Goal: Use online tool/utility: Utilize a website feature to perform a specific function

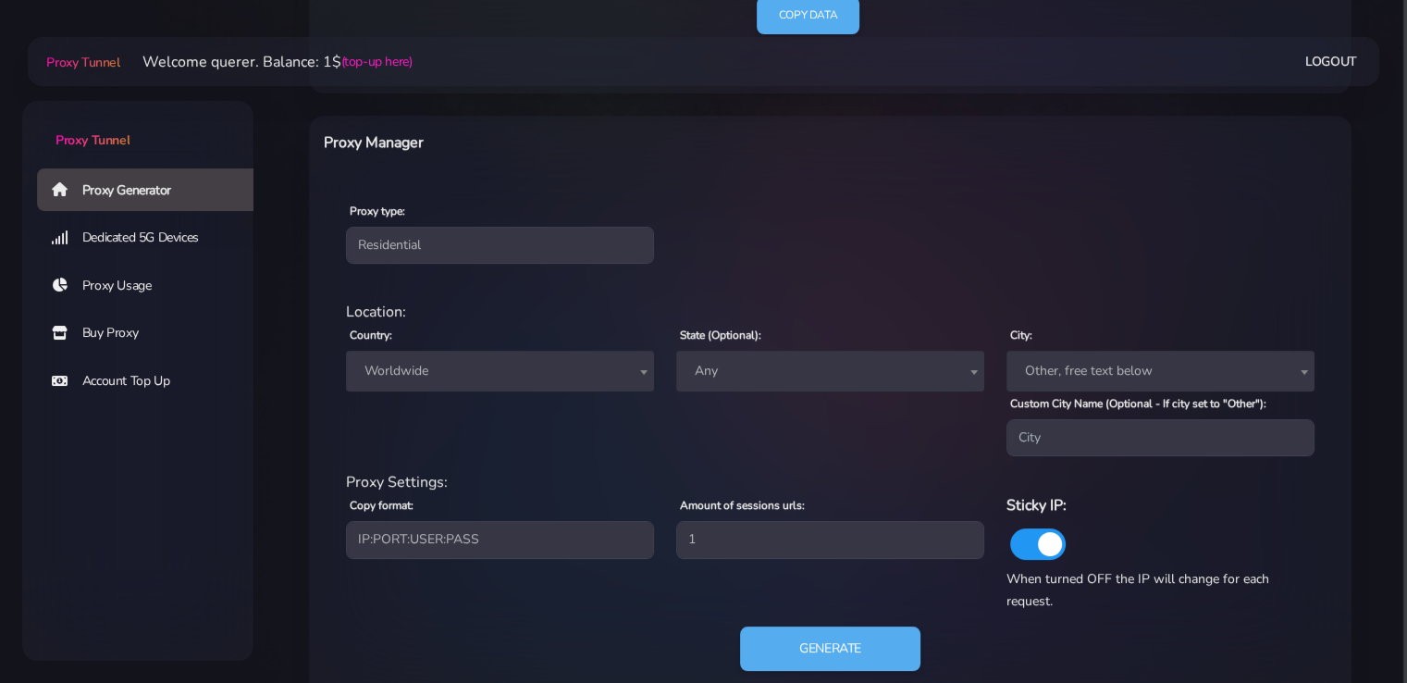
scroll to position [668, 0]
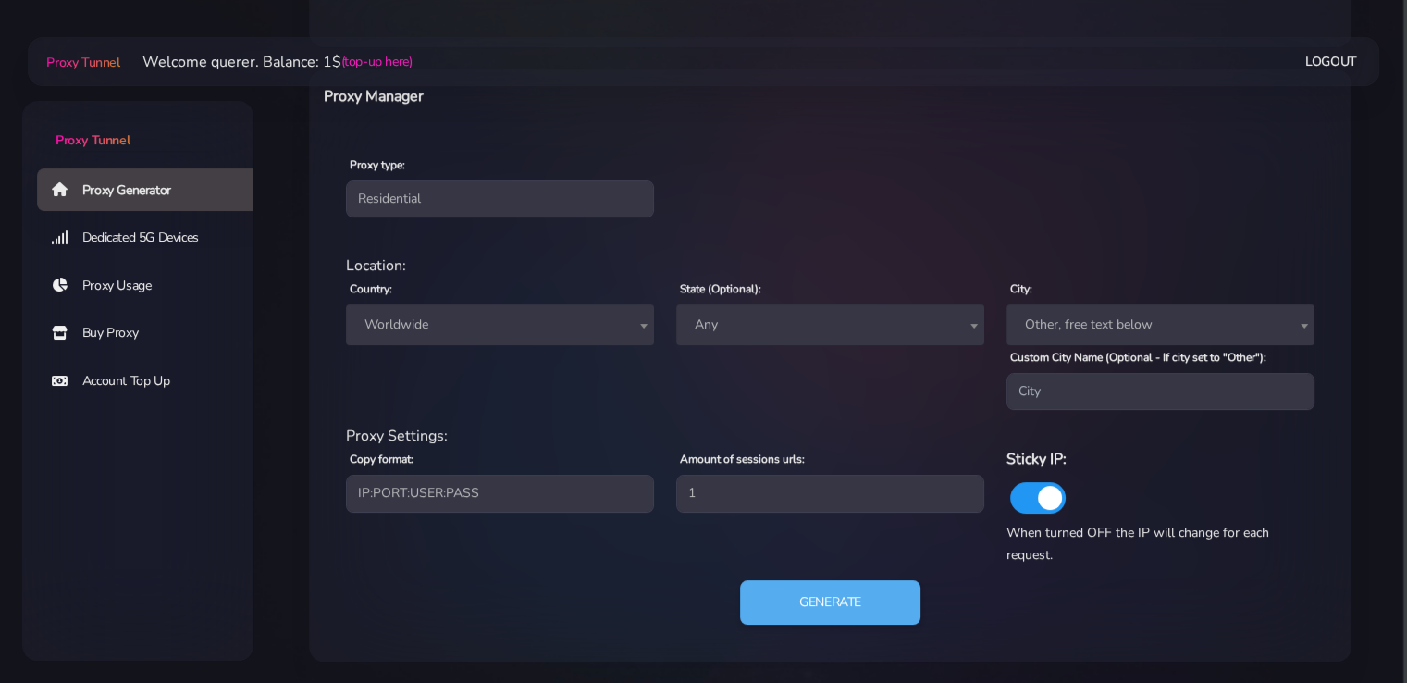
click at [541, 326] on span "Worldwide" at bounding box center [500, 325] width 286 height 26
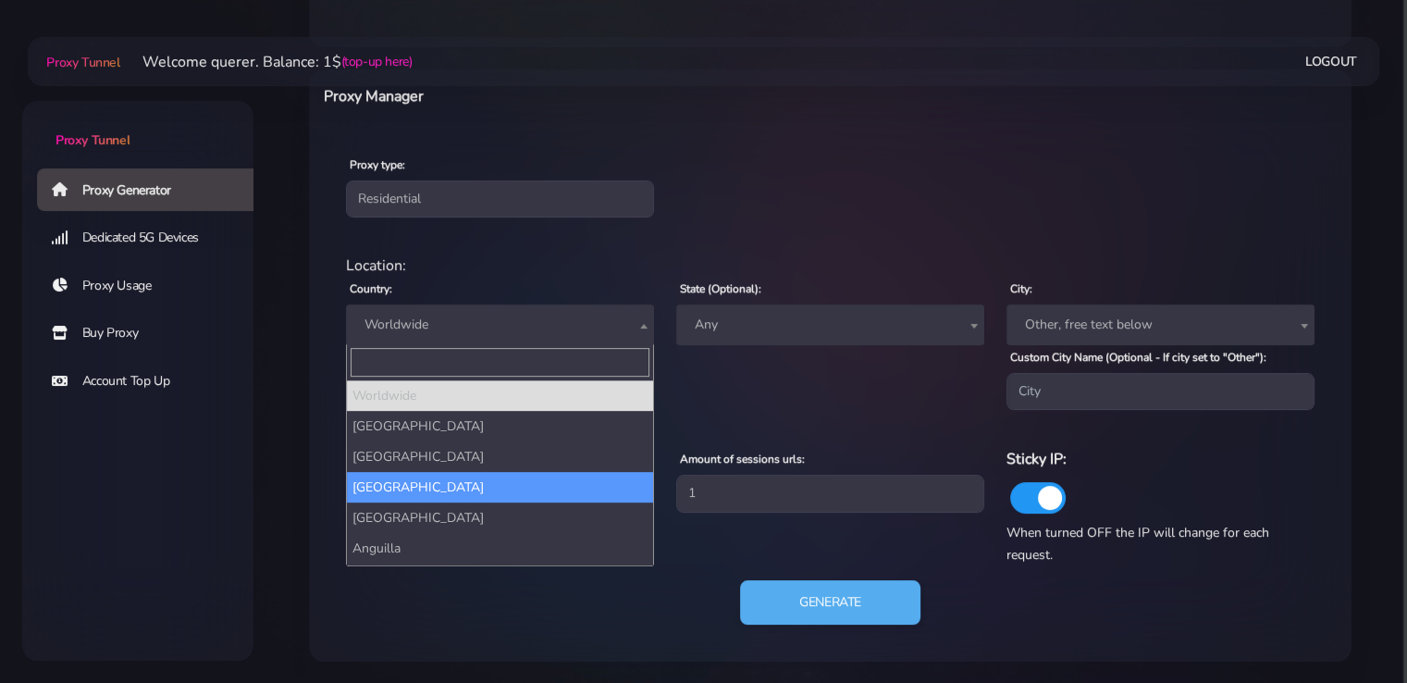
type input "u"
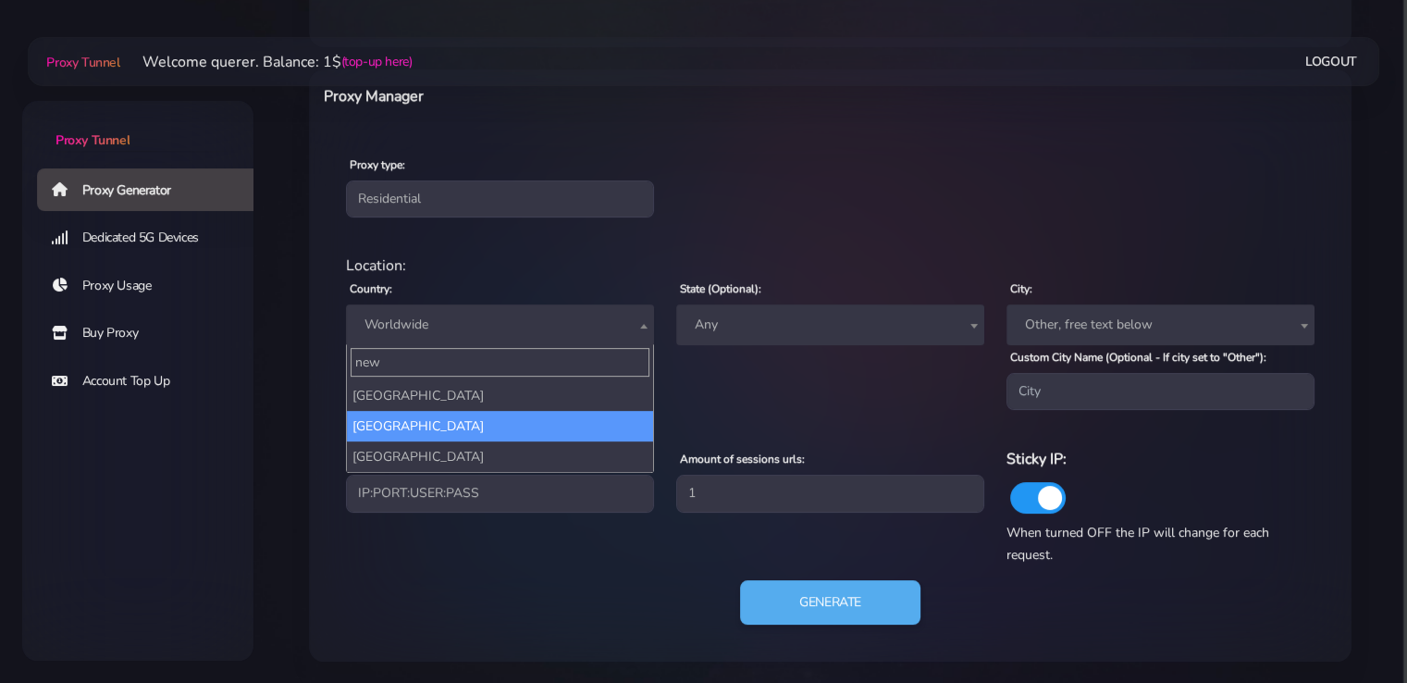
type input "new"
select select "NZ"
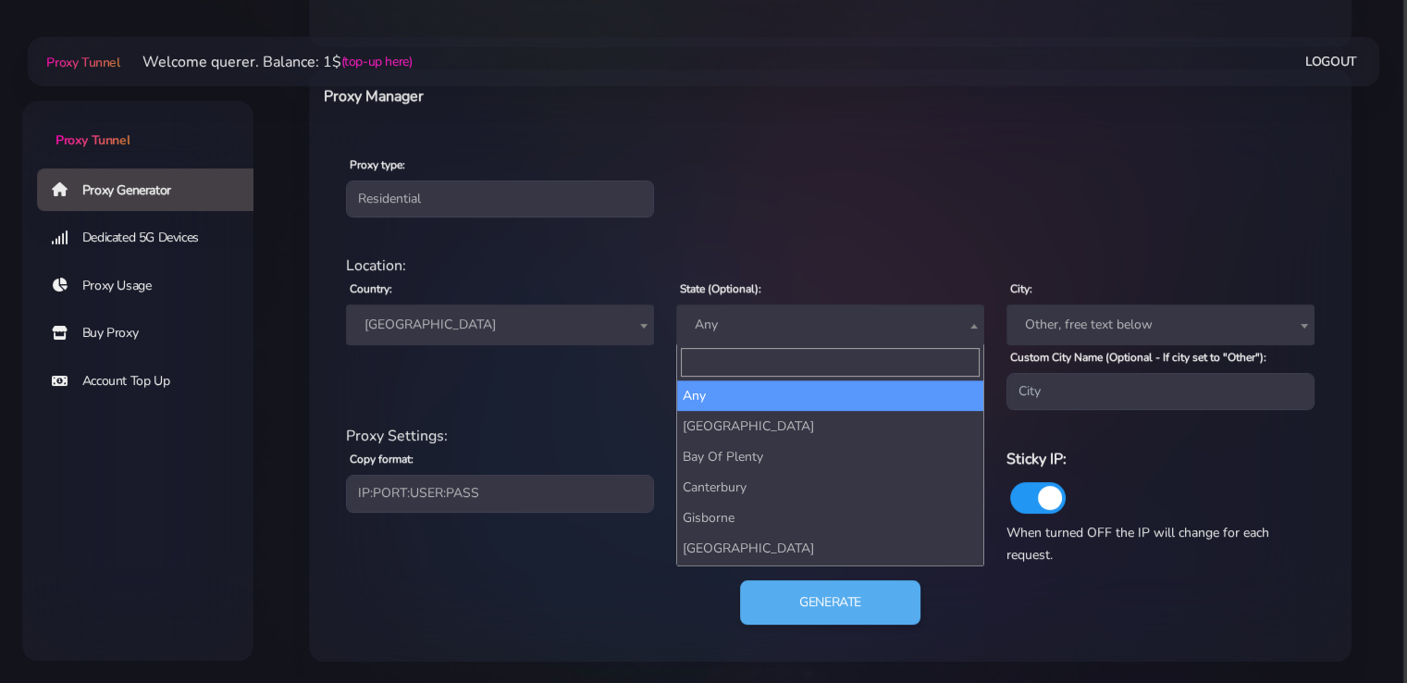
click at [762, 312] on span "Any" at bounding box center [831, 325] width 286 height 26
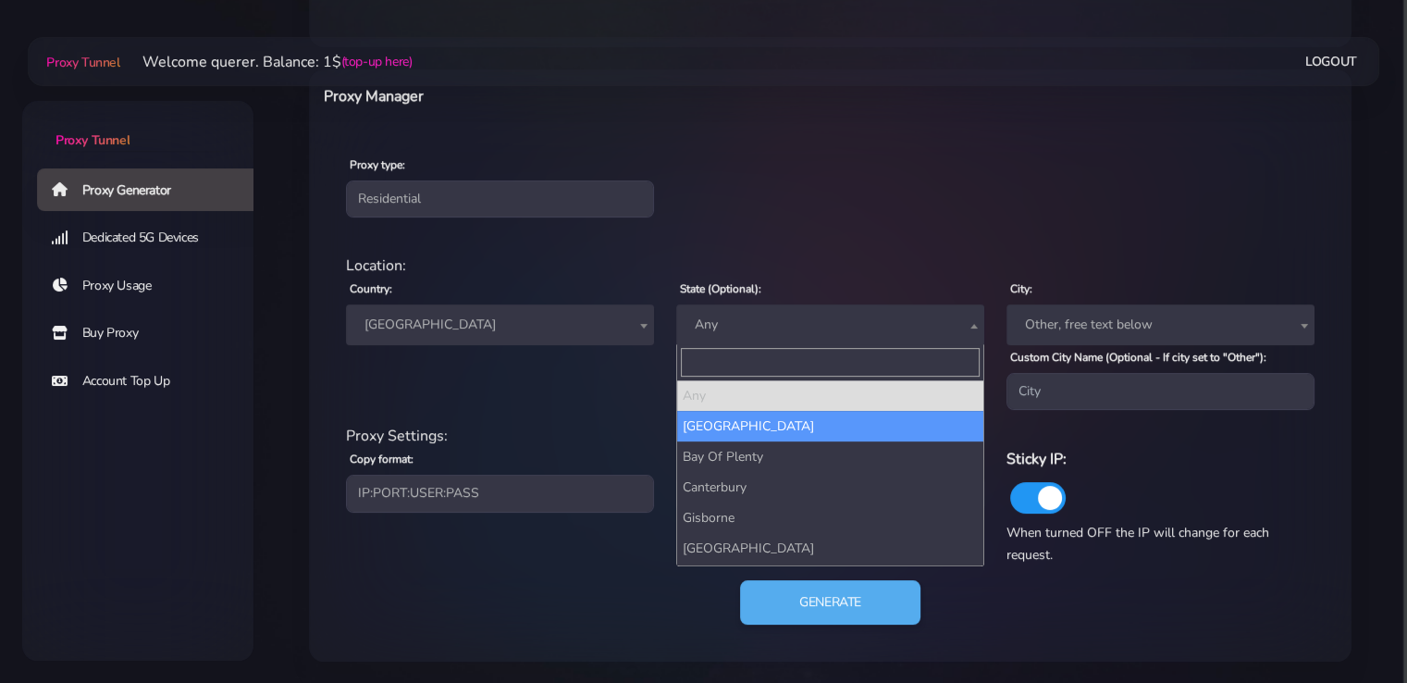
select select "[GEOGRAPHIC_DATA]"
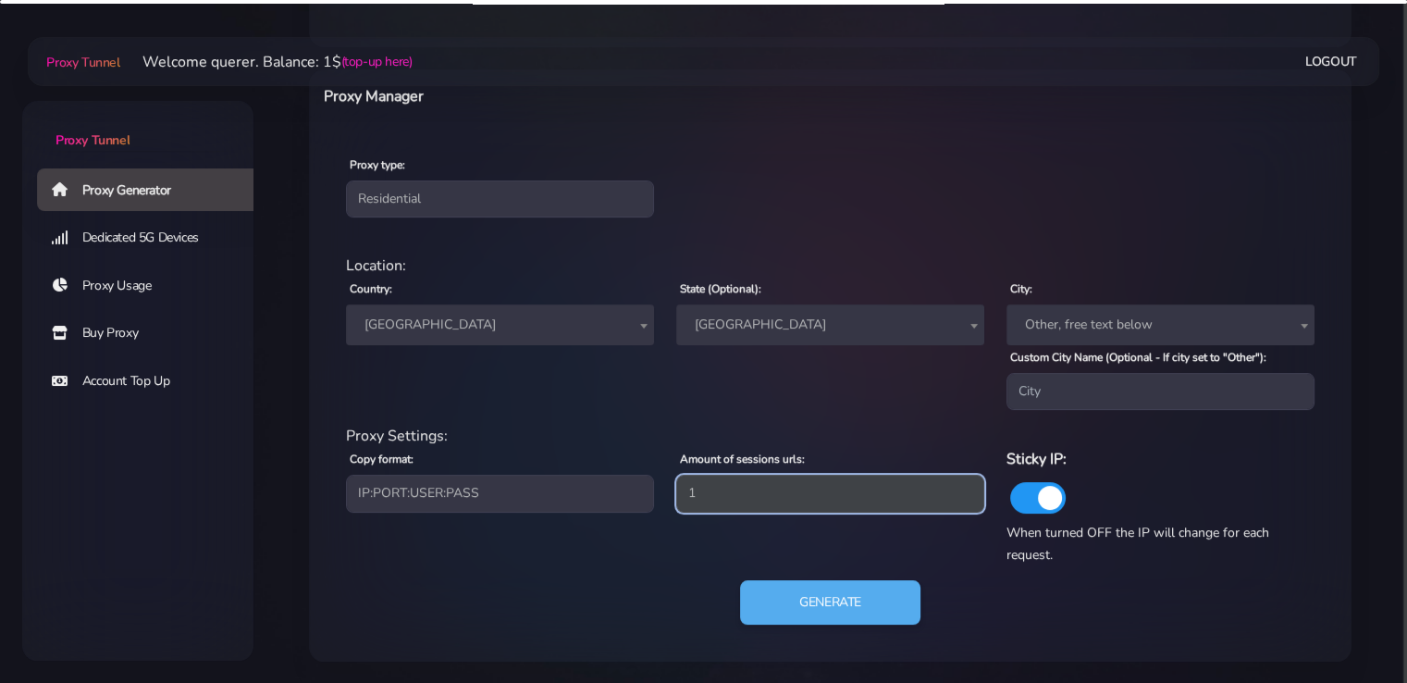
drag, startPoint x: 703, startPoint y: 503, endPoint x: 600, endPoint y: 505, distance: 103.7
click at [610, 505] on div "Proxy Settings: Copy format: IP:PORT:USER:PASS USER:PASS@IP:PORT PORT:IP:USER:[…" at bounding box center [830, 495] width 991 height 141
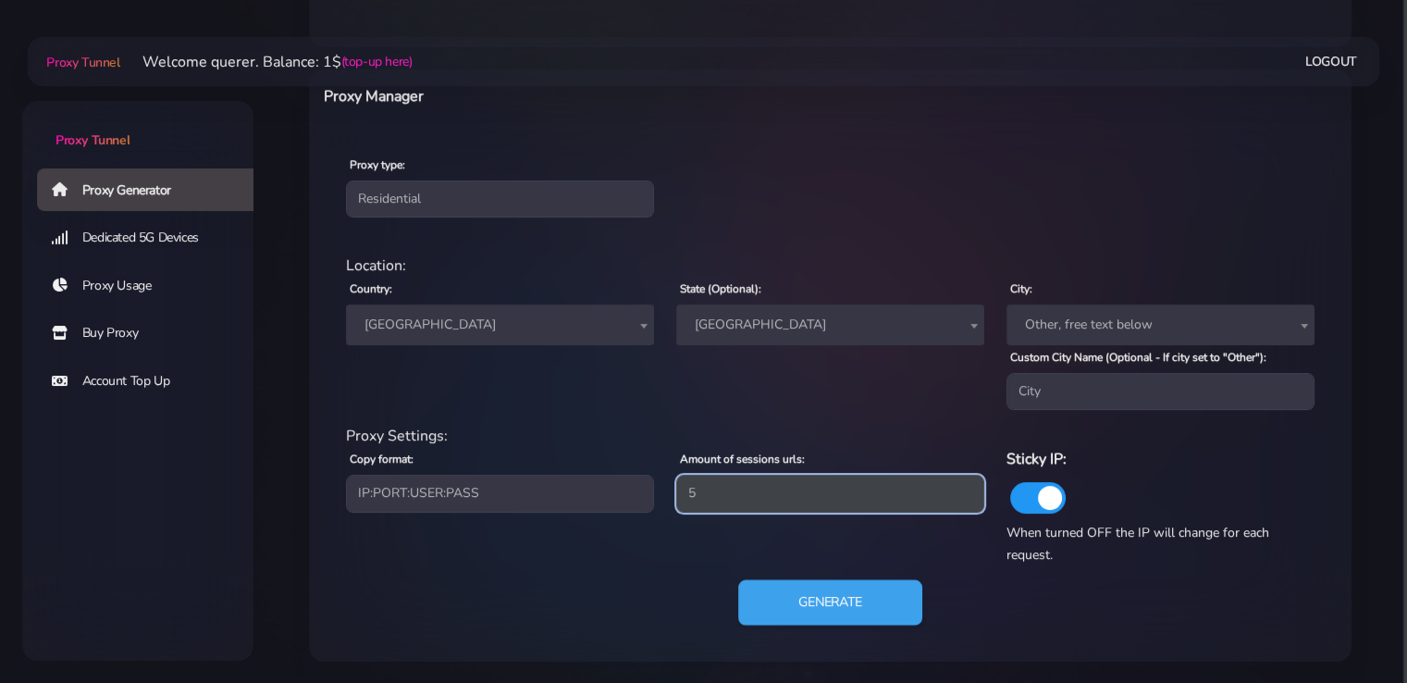
type input "5"
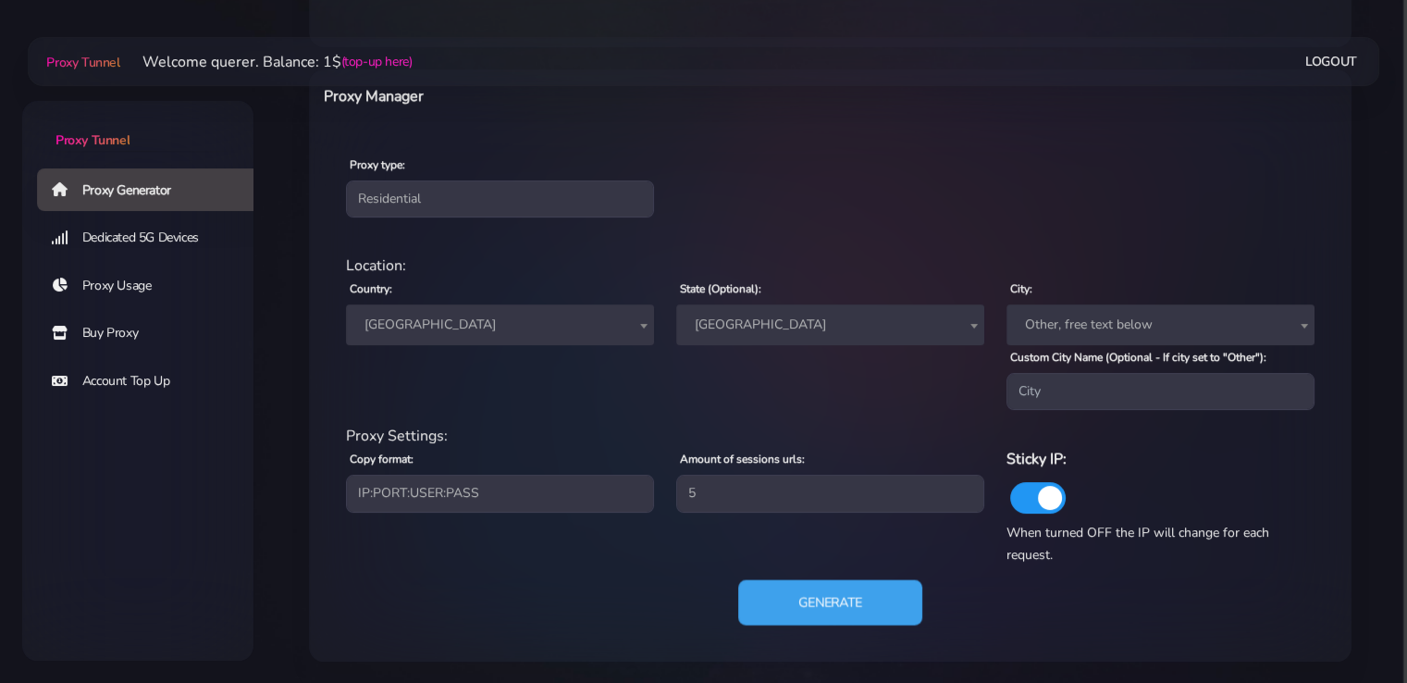
click at [838, 604] on button "Generate" at bounding box center [830, 602] width 184 height 45
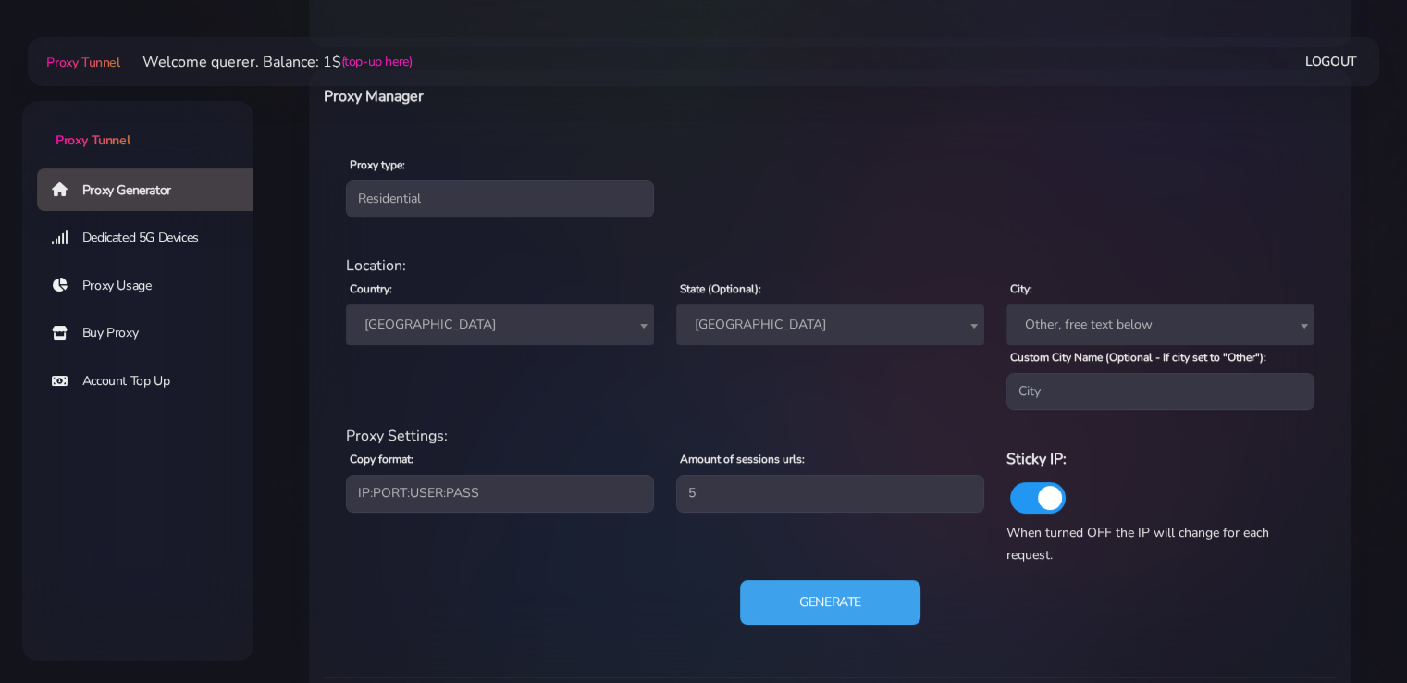
scroll to position [1131, 0]
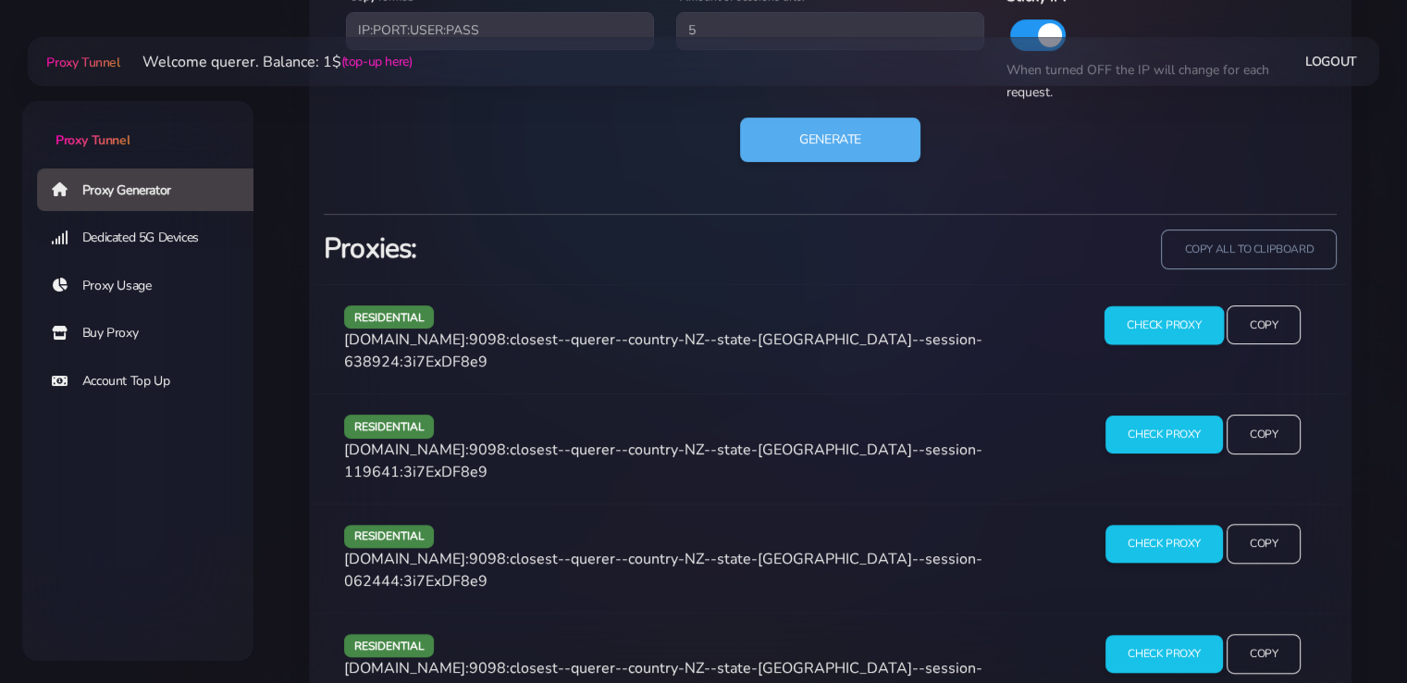
click at [1132, 324] on input "Check Proxy" at bounding box center [1164, 324] width 119 height 39
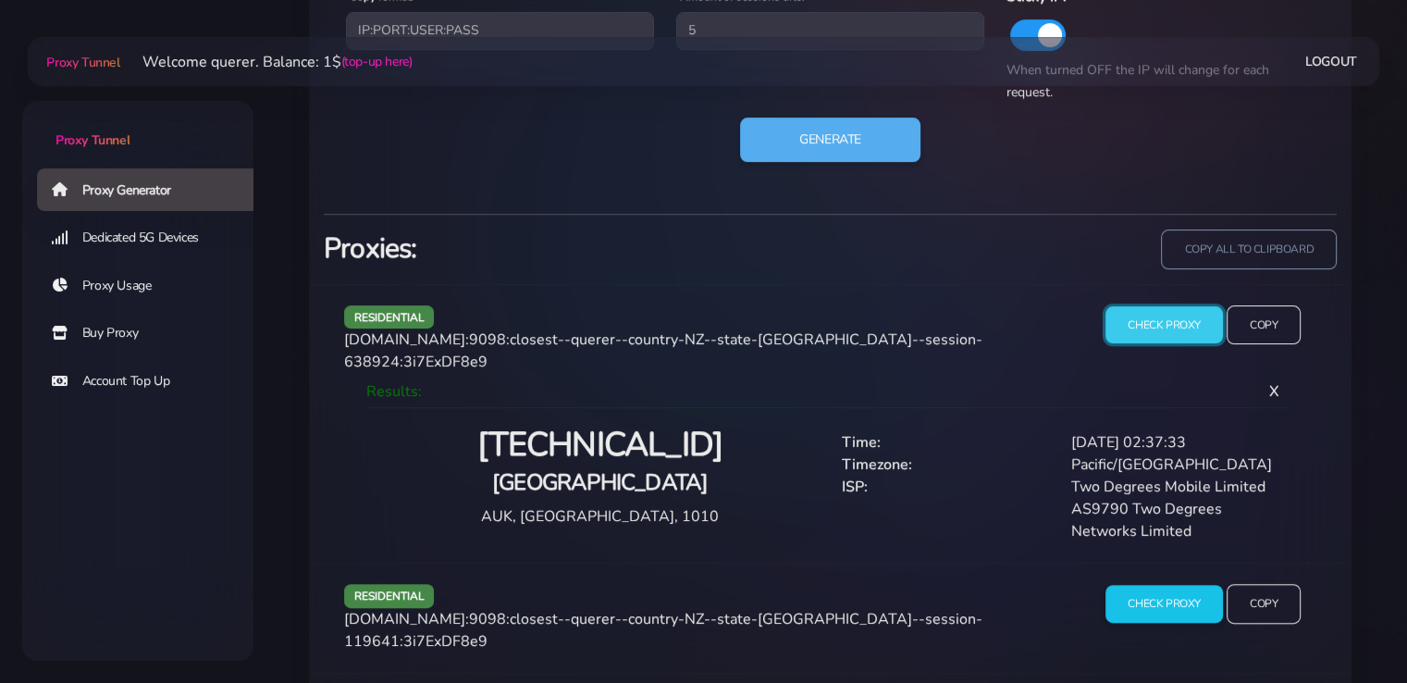
scroll to position [1316, 0]
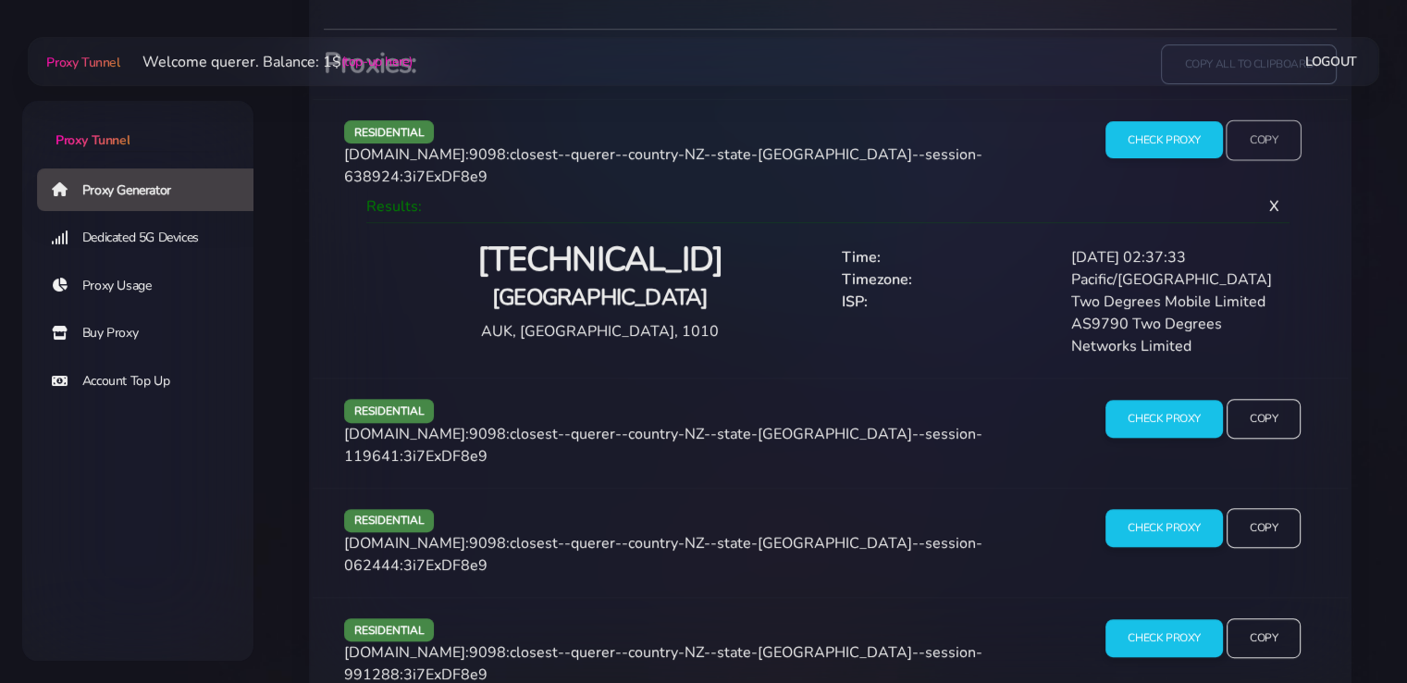
click at [1266, 147] on input "Copy" at bounding box center [1264, 139] width 76 height 41
drag, startPoint x: 0, startPoint y: 336, endPoint x: 225, endPoint y: 372, distance: 227.7
click at [1149, 400] on input "Check Proxy" at bounding box center [1164, 419] width 119 height 39
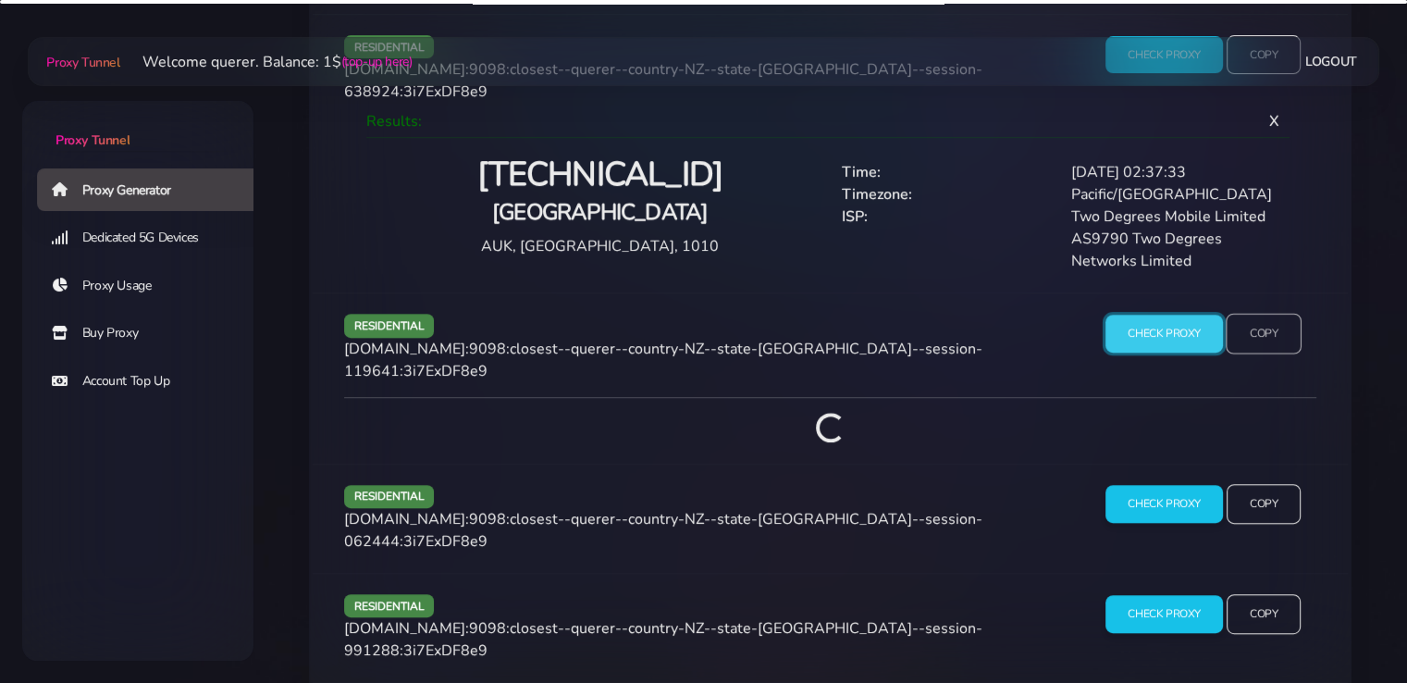
scroll to position [1460, 0]
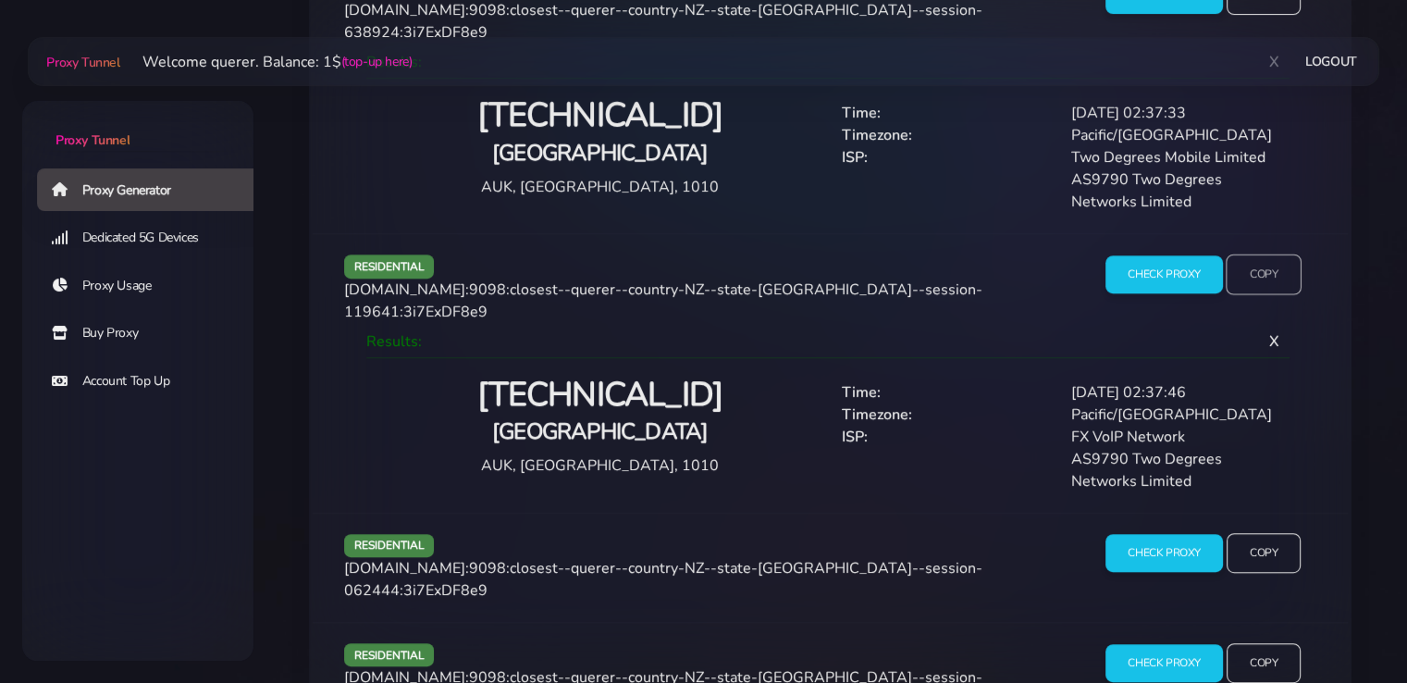
click at [1268, 257] on input "Copy" at bounding box center [1264, 274] width 76 height 41
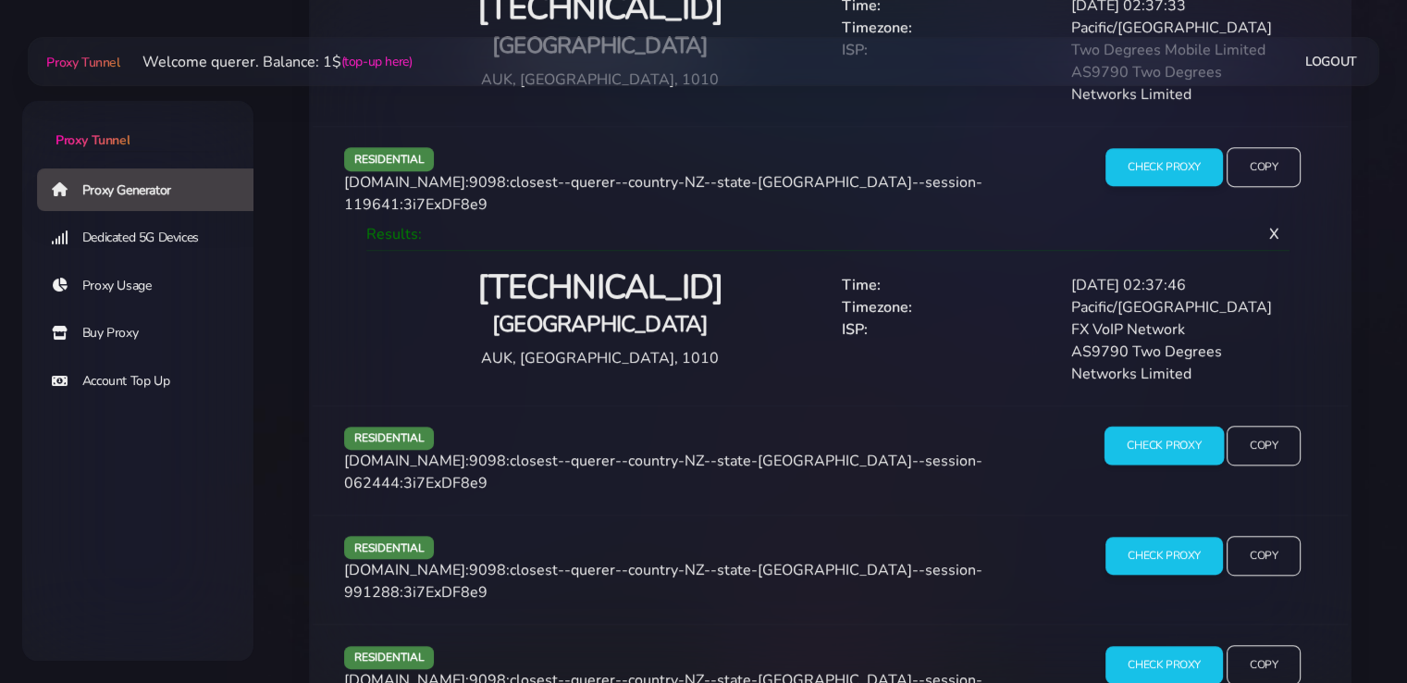
click at [1141, 427] on input "Check Proxy" at bounding box center [1164, 446] width 119 height 39
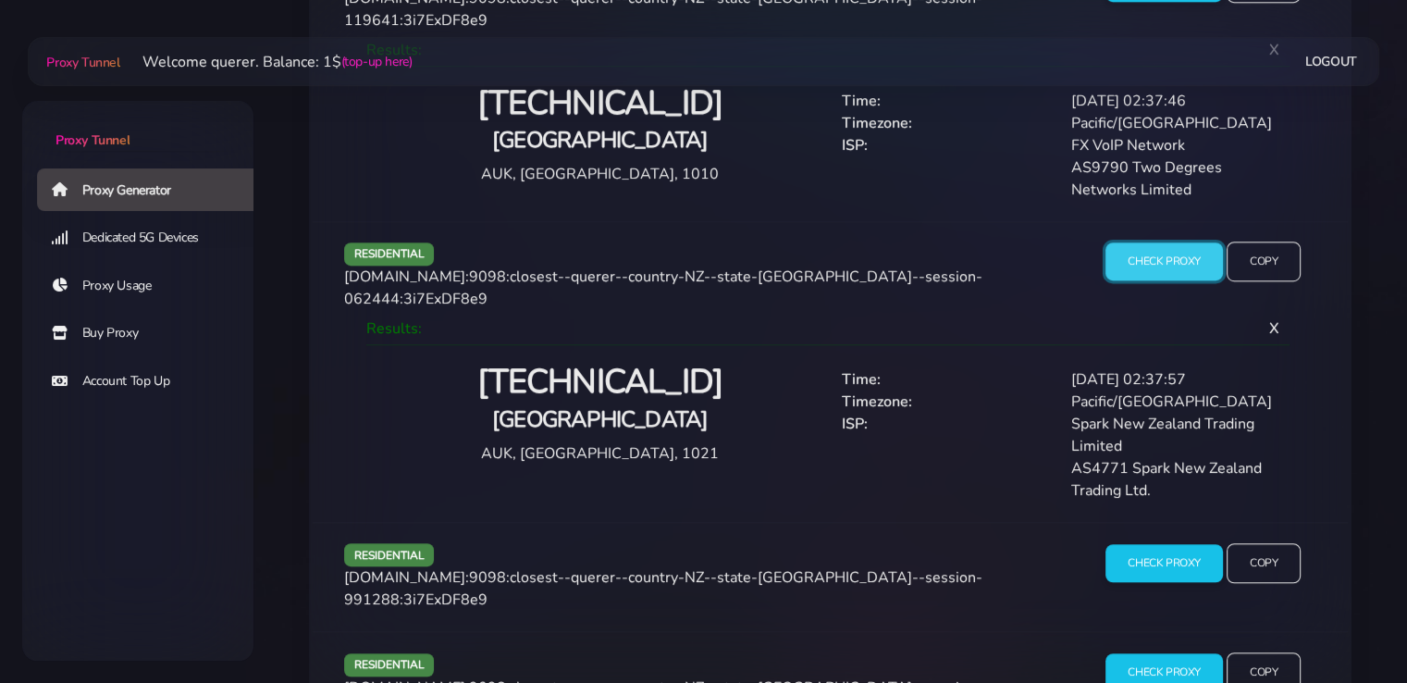
scroll to position [1759, 0]
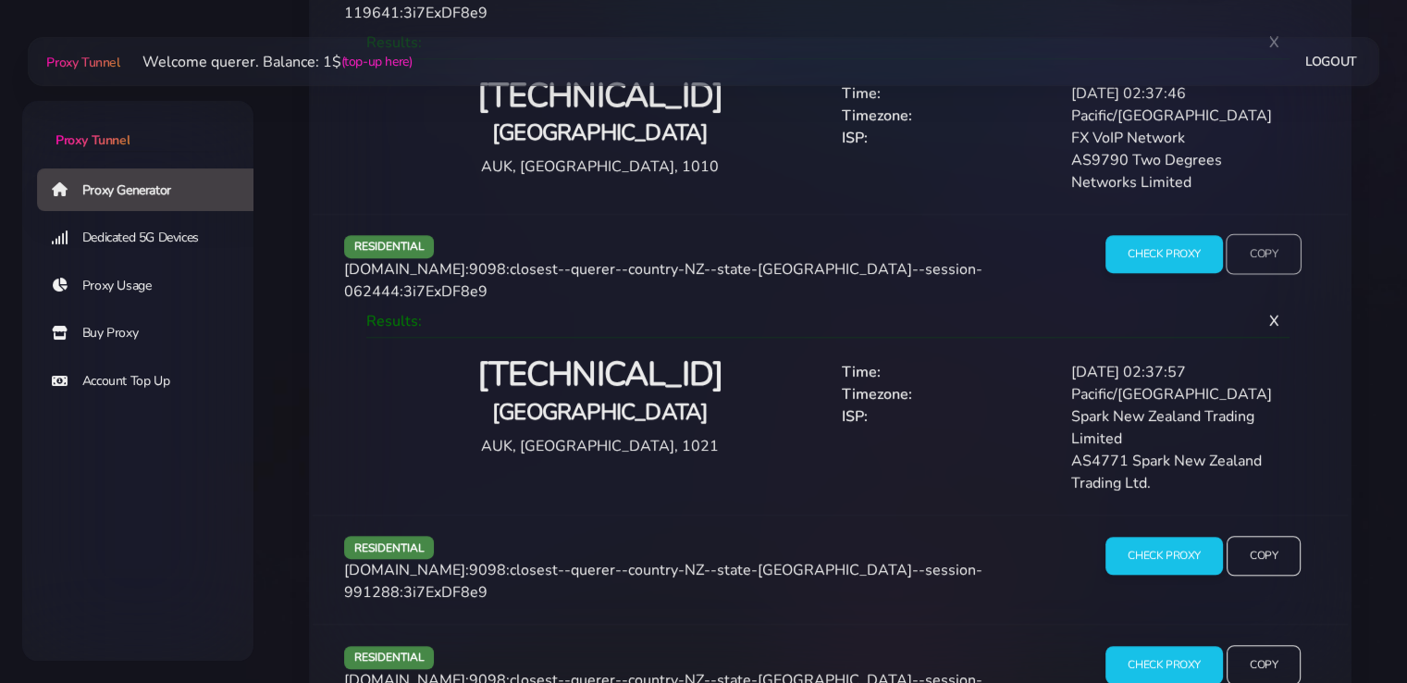
click at [1256, 234] on input "Copy" at bounding box center [1264, 254] width 76 height 41
drag, startPoint x: 0, startPoint y: 390, endPoint x: 352, endPoint y: 379, distance: 351.8
click at [1129, 536] on input "Check Proxy" at bounding box center [1164, 555] width 119 height 39
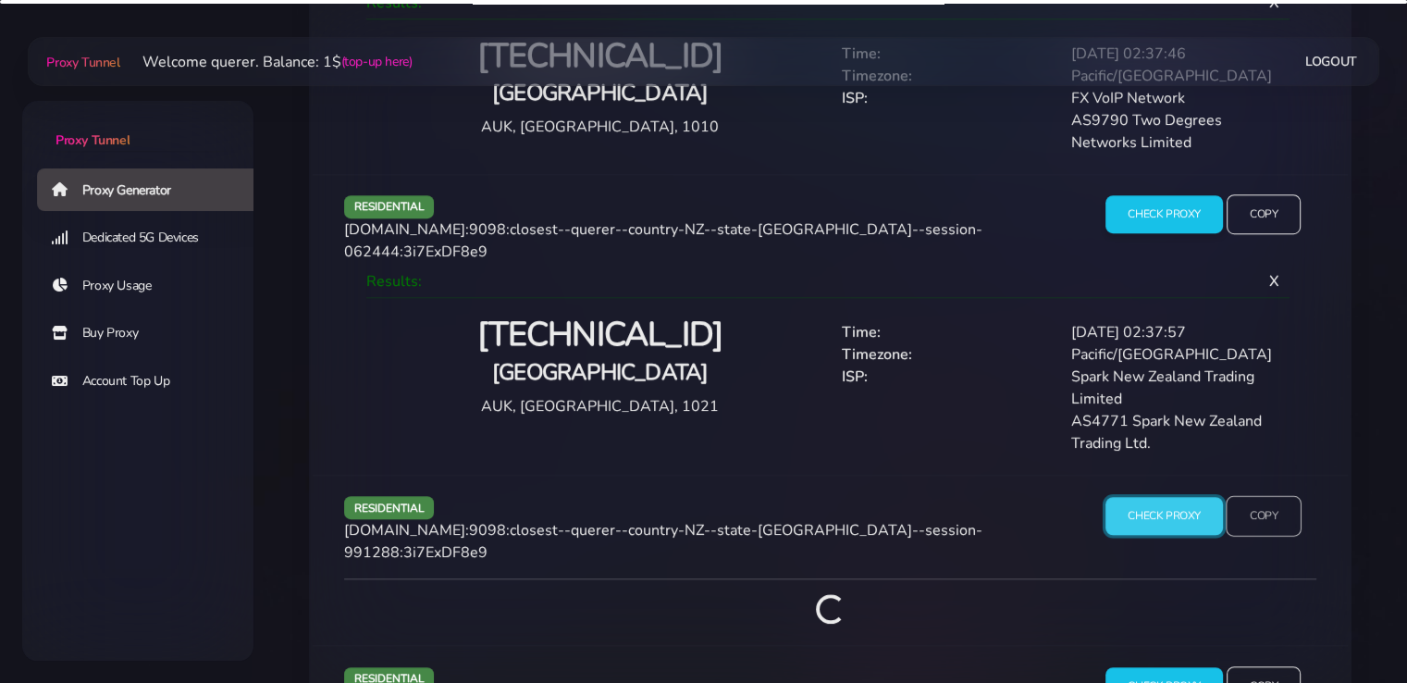
scroll to position [1821, 0]
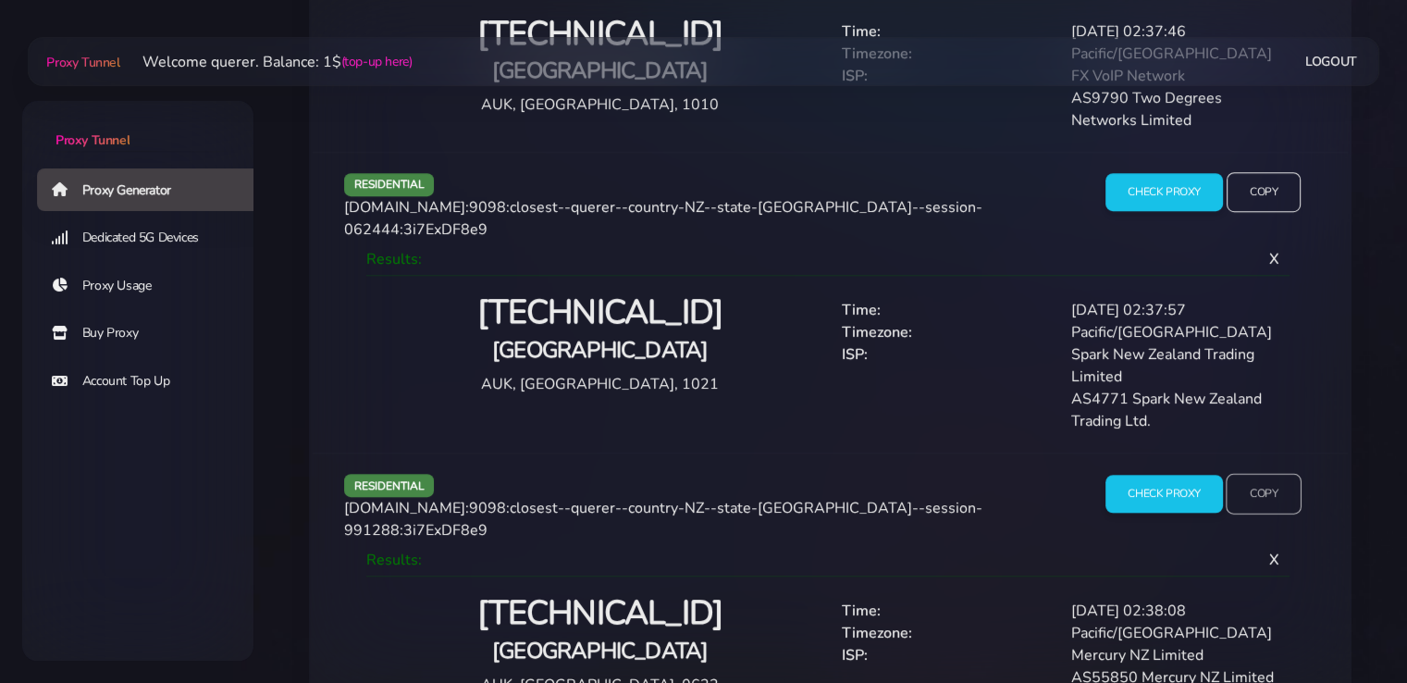
click at [1293, 473] on input "Copy" at bounding box center [1264, 493] width 76 height 41
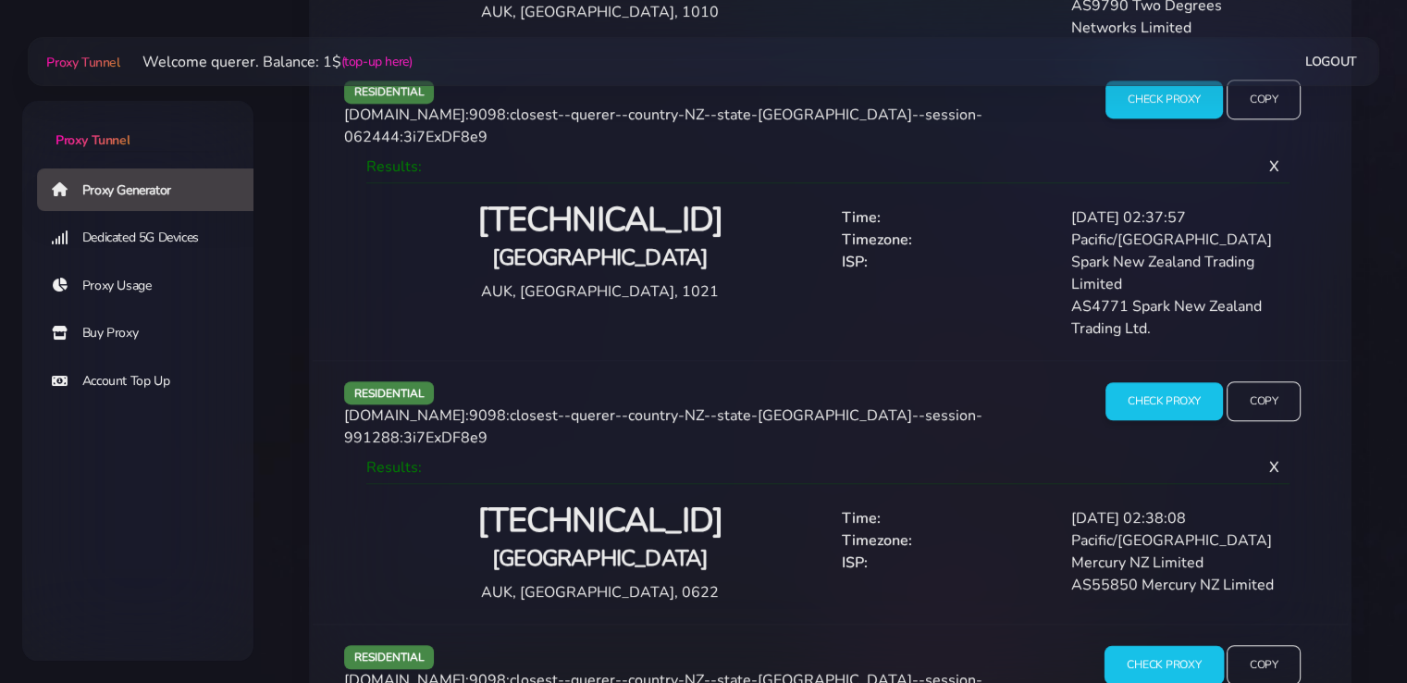
click at [1130, 646] on input "Check Proxy" at bounding box center [1164, 665] width 119 height 39
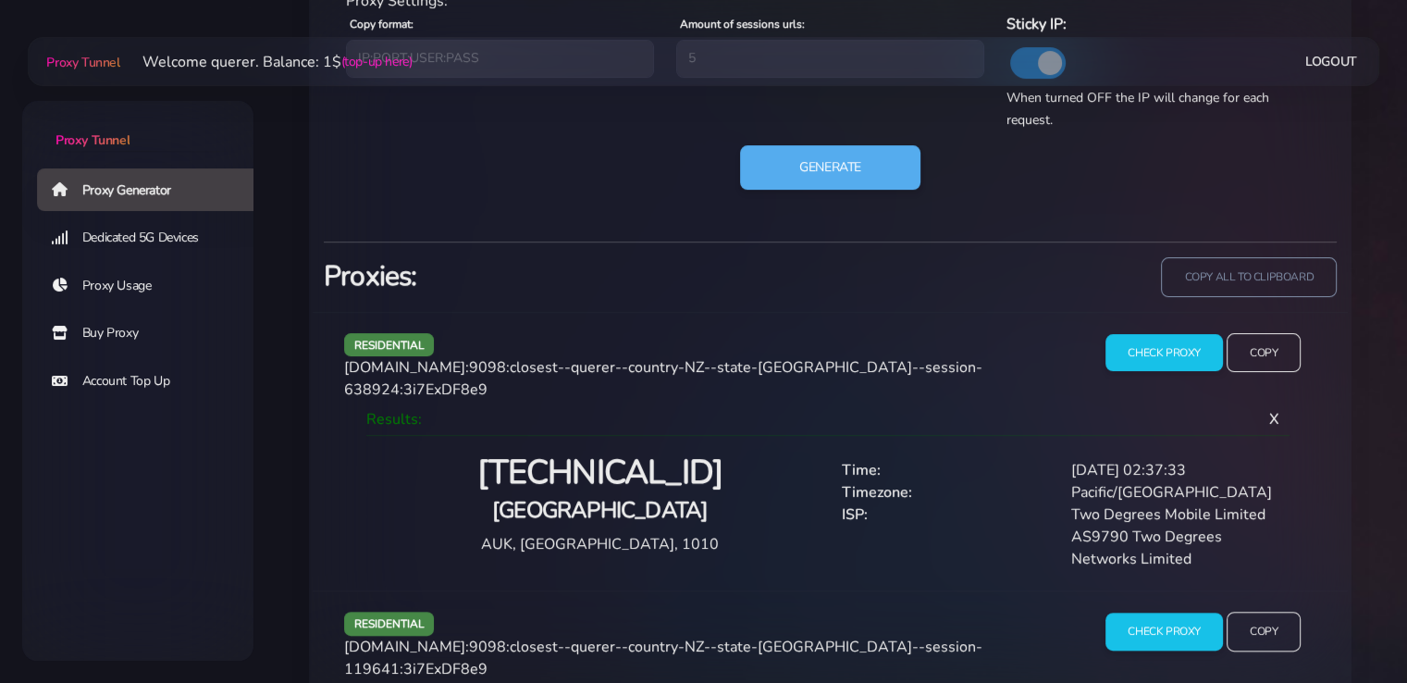
scroll to position [880, 0]
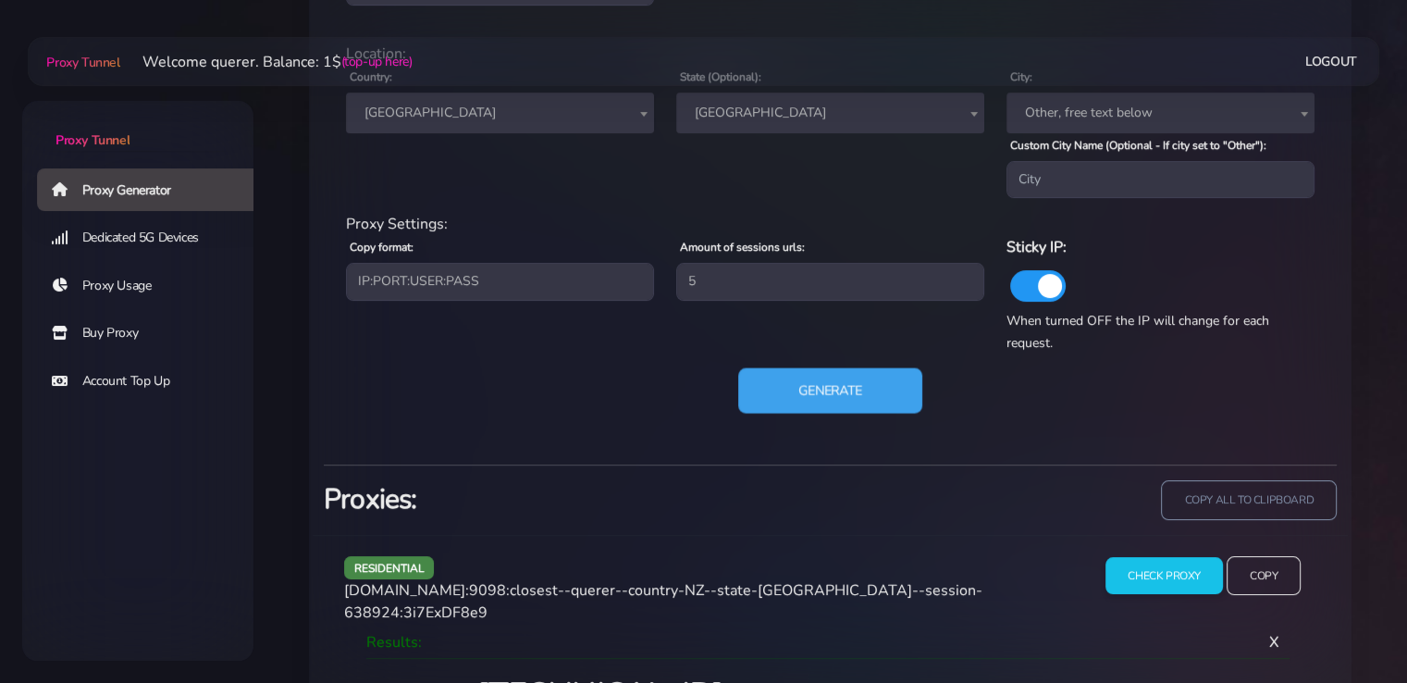
click at [765, 396] on button "Generate" at bounding box center [830, 390] width 184 height 45
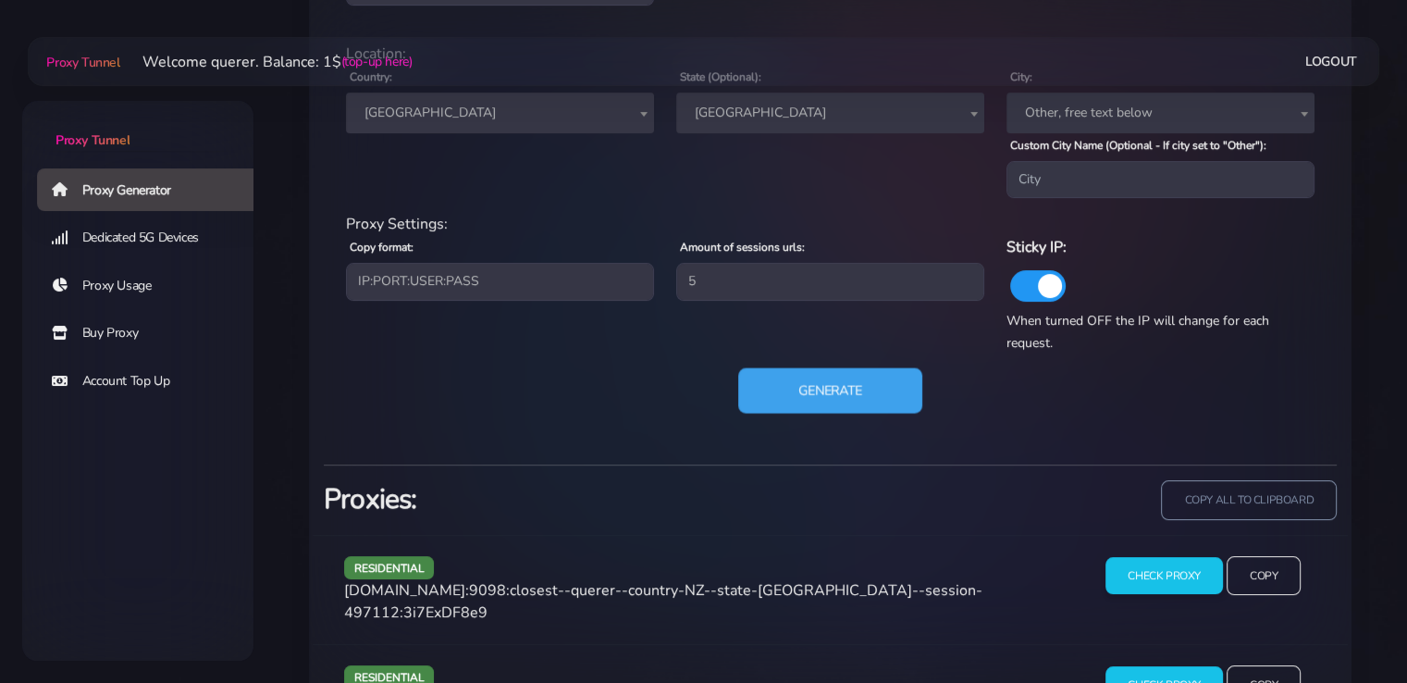
scroll to position [1065, 0]
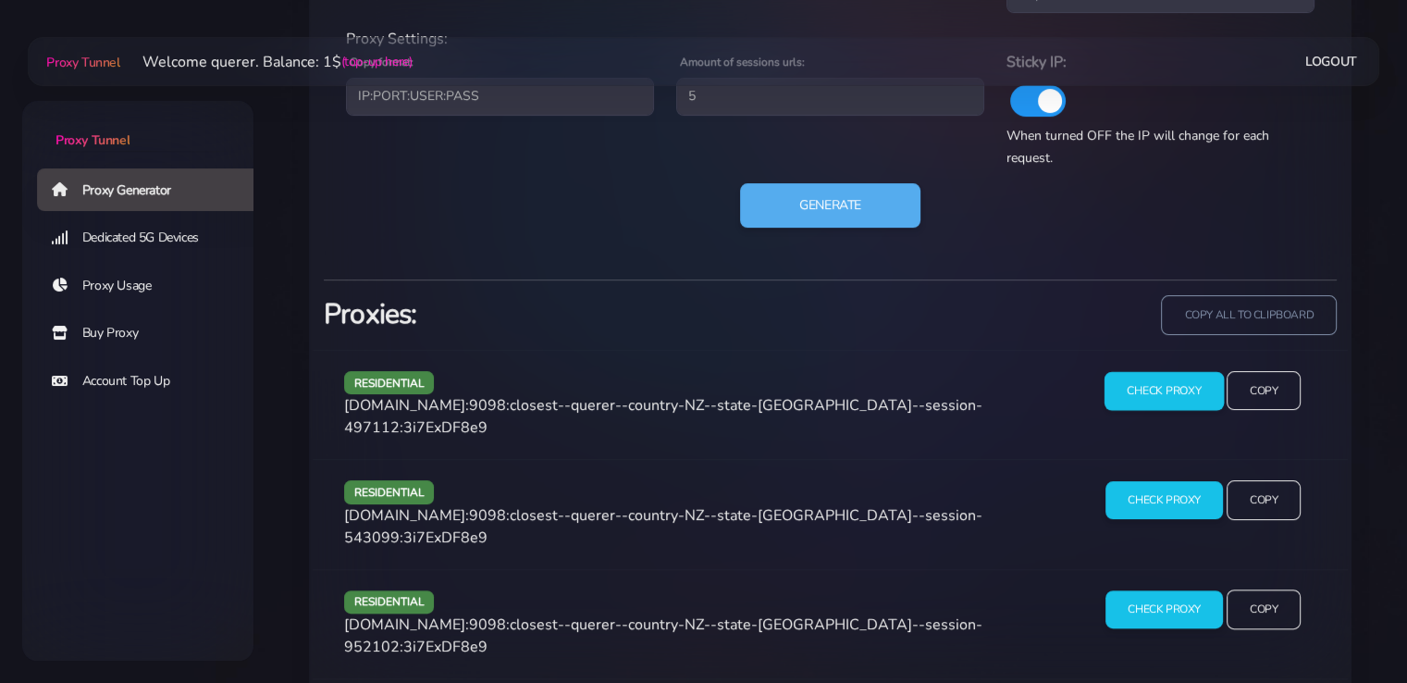
click at [1129, 397] on input "Check Proxy" at bounding box center [1164, 390] width 119 height 39
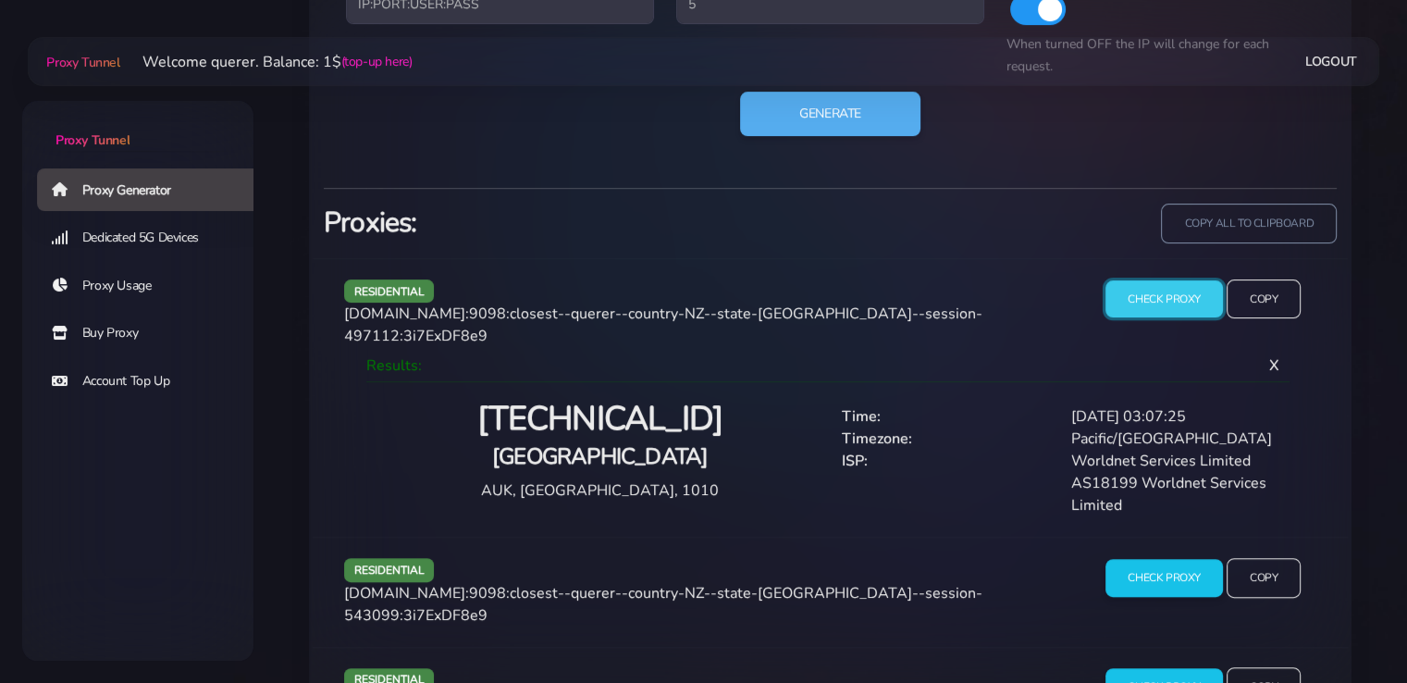
scroll to position [1250, 0]
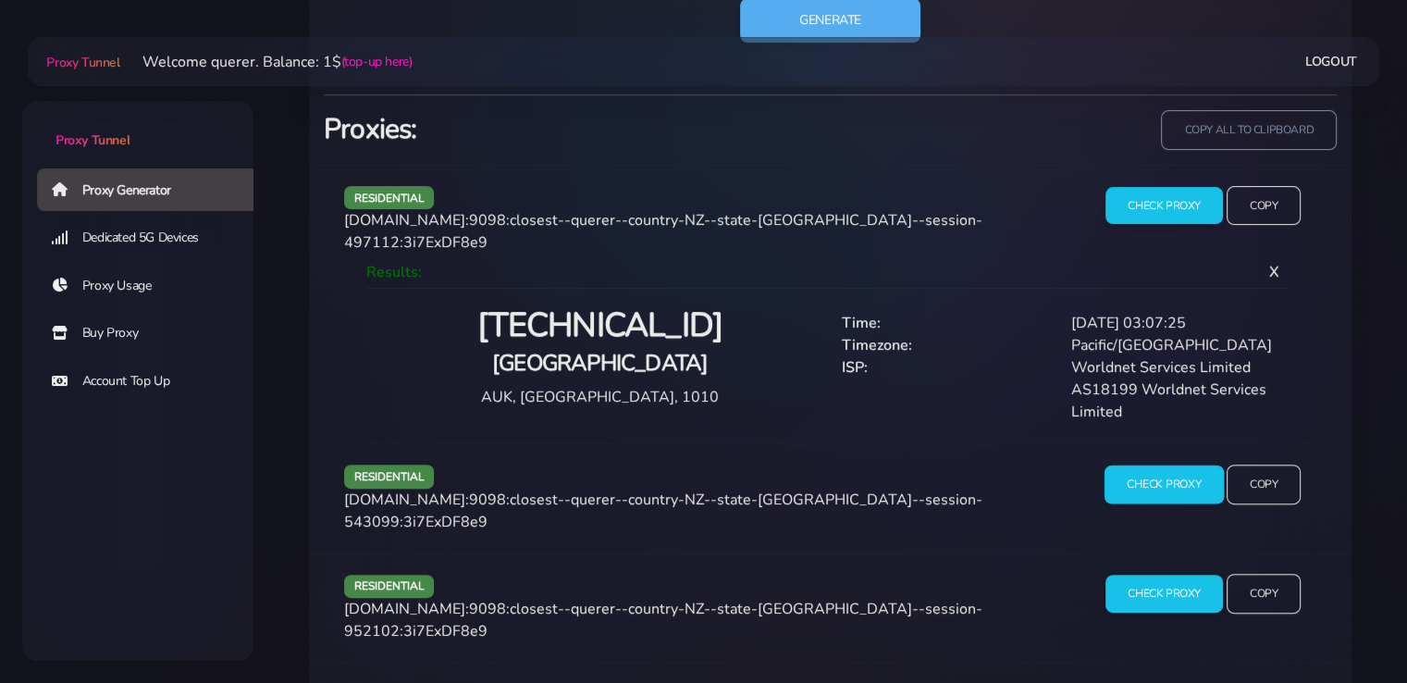
click at [1141, 482] on input "Check Proxy" at bounding box center [1164, 484] width 119 height 39
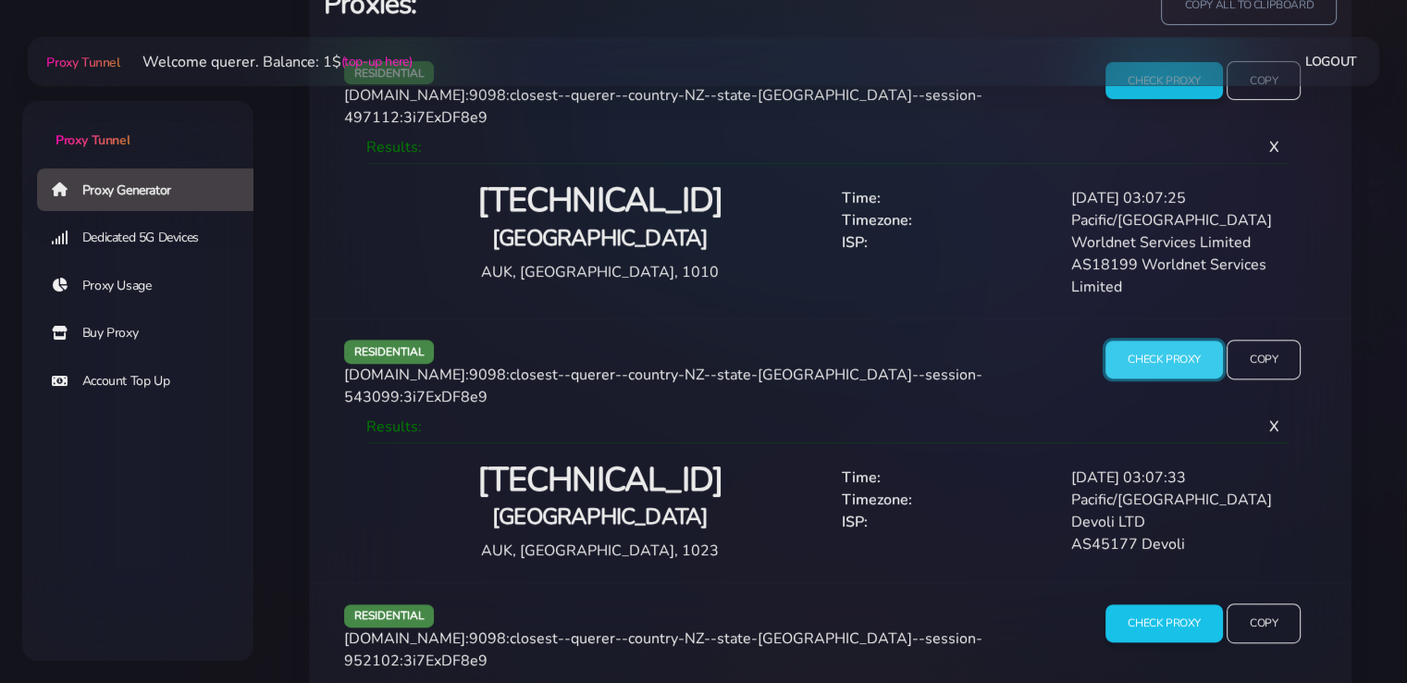
scroll to position [1343, 0]
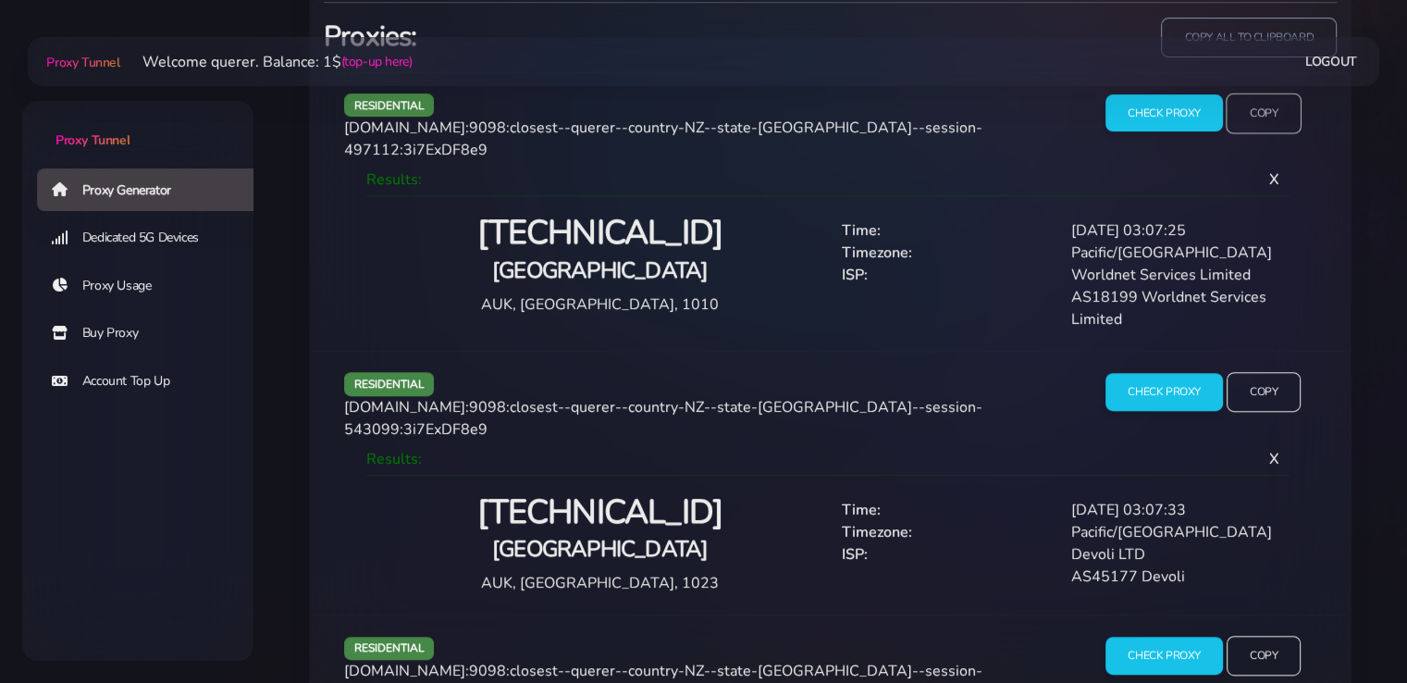
click at [1255, 119] on input "Copy" at bounding box center [1264, 113] width 76 height 41
drag, startPoint x: 0, startPoint y: 378, endPoint x: 411, endPoint y: 394, distance: 411.2
click at [1268, 372] on input "Copy" at bounding box center [1264, 392] width 76 height 41
